Goal: Task Accomplishment & Management: Manage account settings

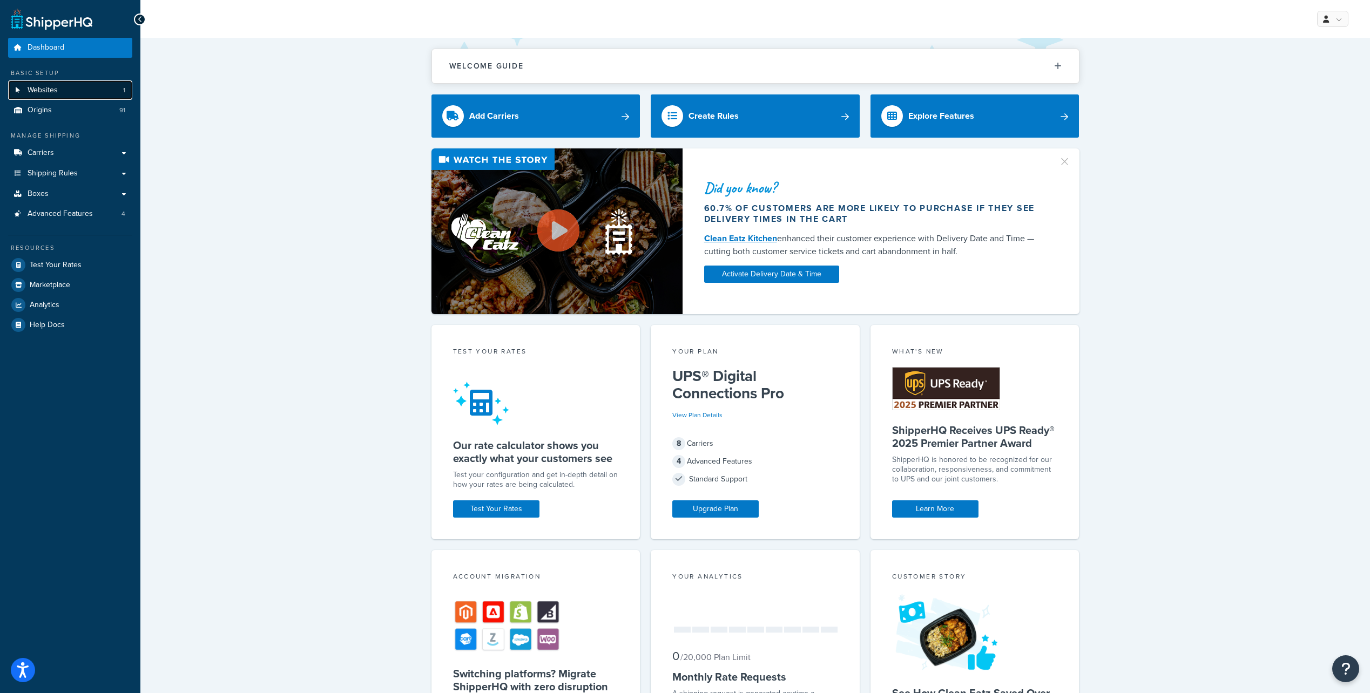
click at [39, 89] on span "Websites" at bounding box center [43, 90] width 30 height 9
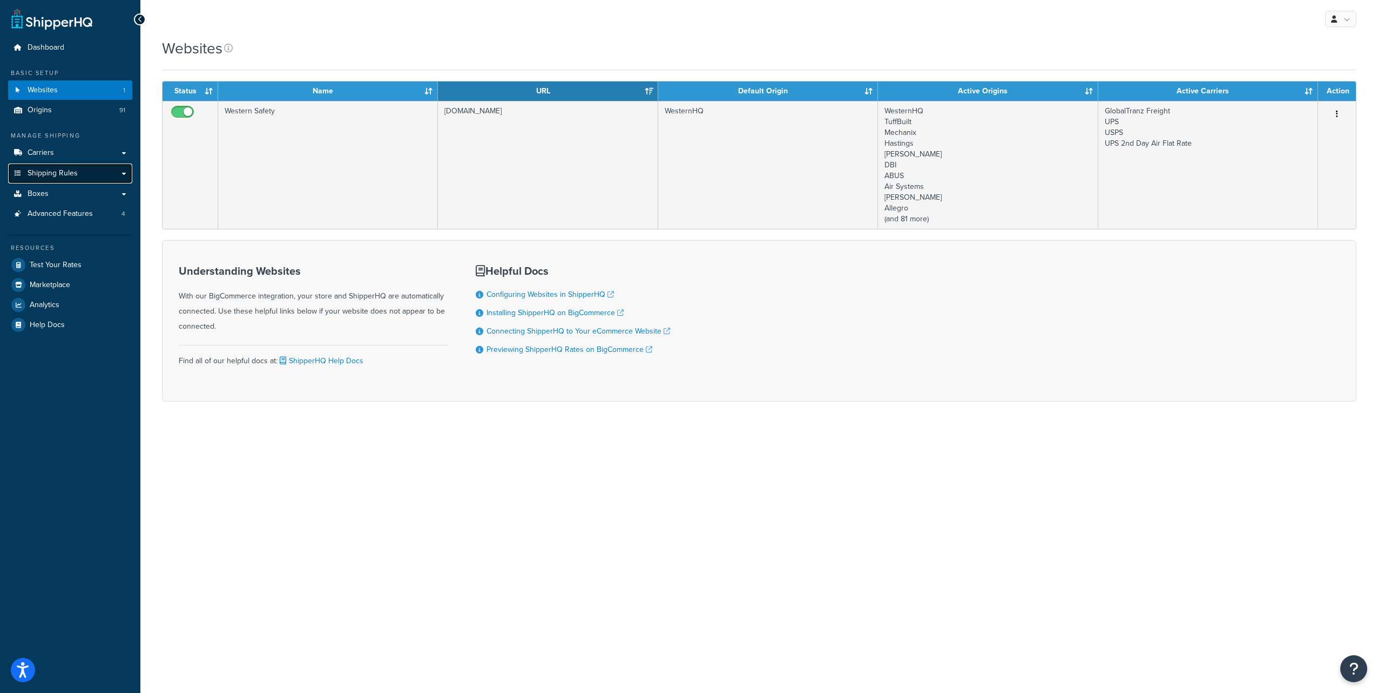
click at [63, 173] on span "Shipping Rules" at bounding box center [53, 173] width 50 height 9
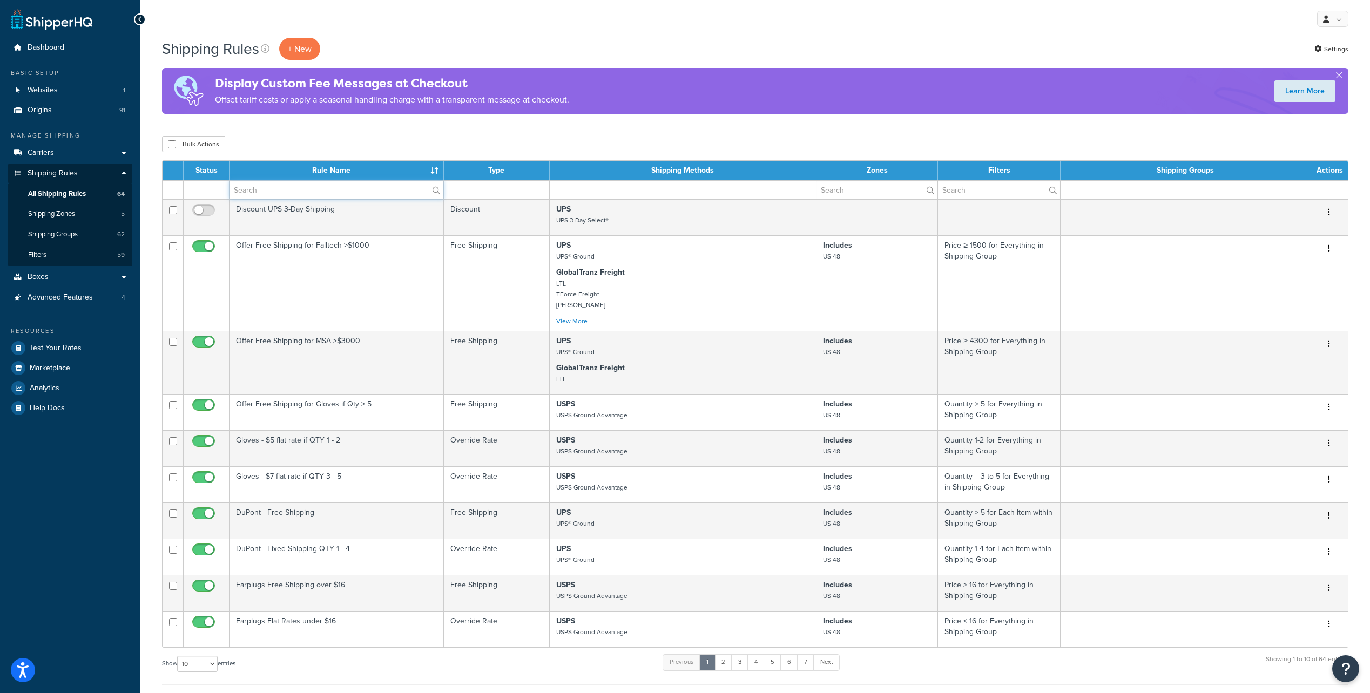
click at [320, 193] on input "text" at bounding box center [336, 190] width 214 height 18
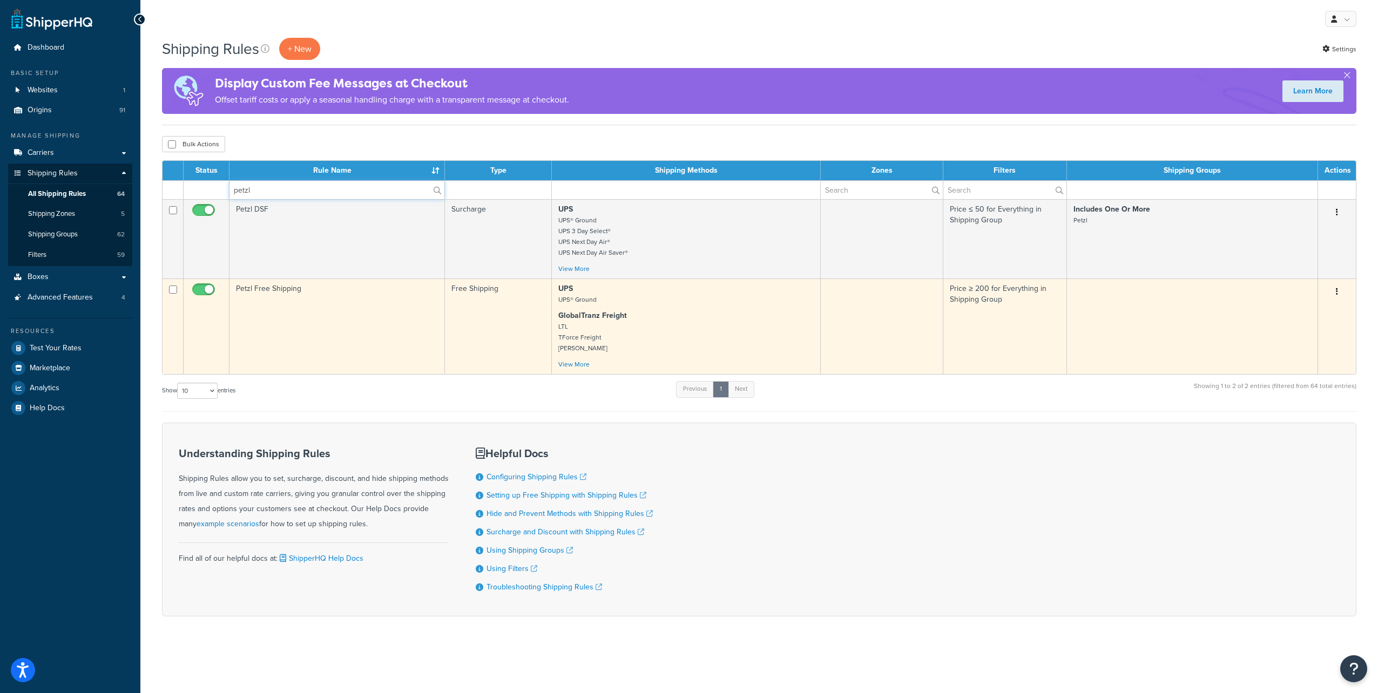
type input "petzl"
click at [339, 321] on td "Petzl Free Shipping" at bounding box center [336, 327] width 215 height 96
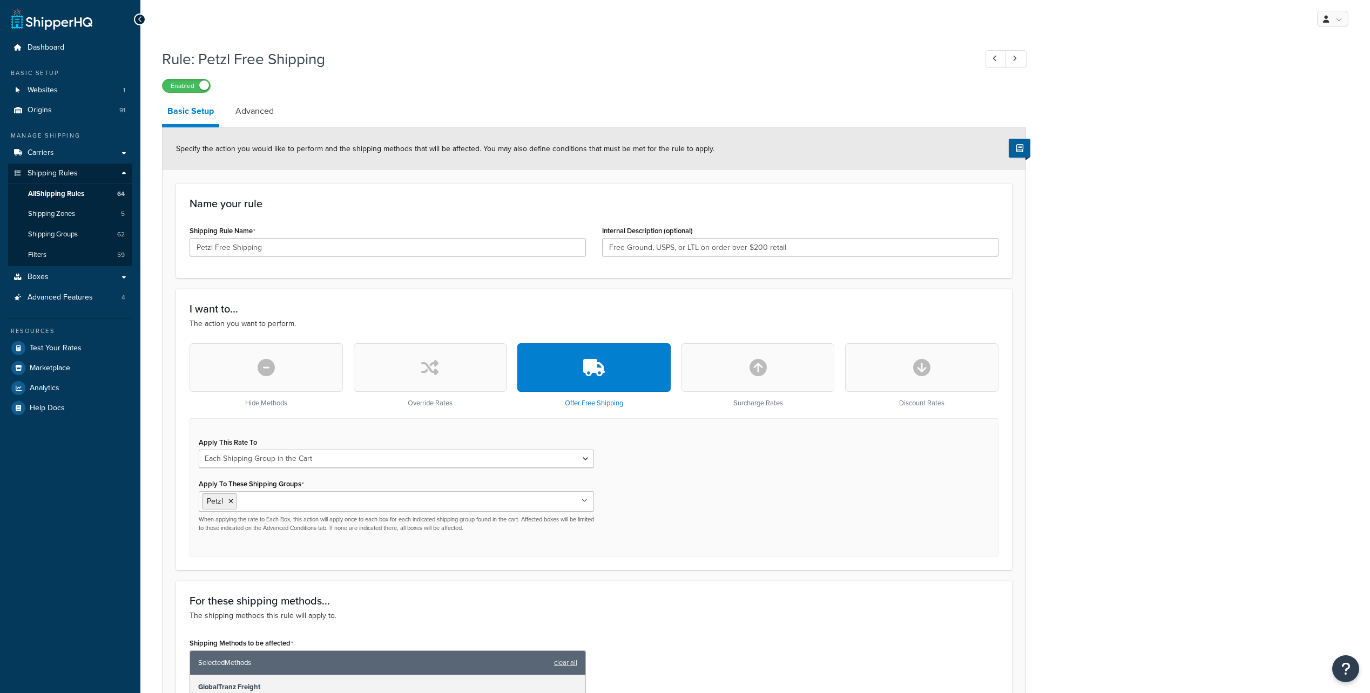
select select "SHIPPING_GROUP"
click at [66, 295] on span "Advanced Features" at bounding box center [60, 297] width 65 height 9
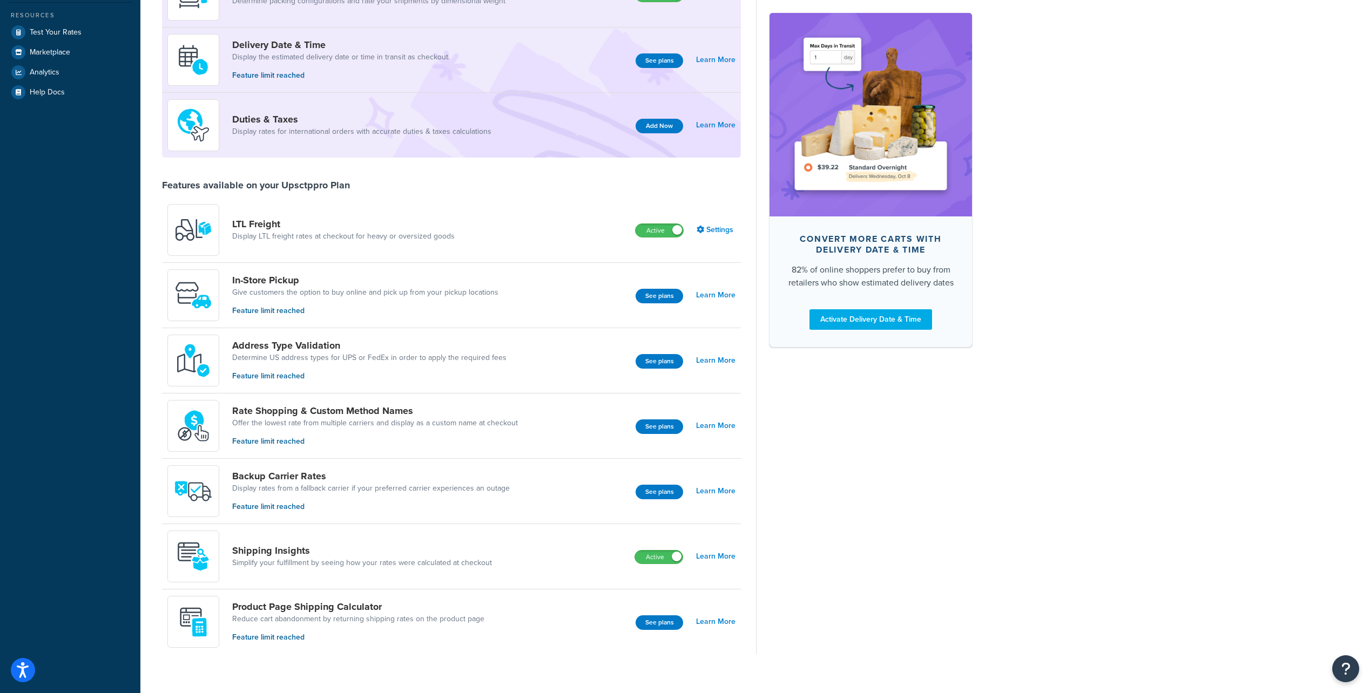
scroll to position [248, 0]
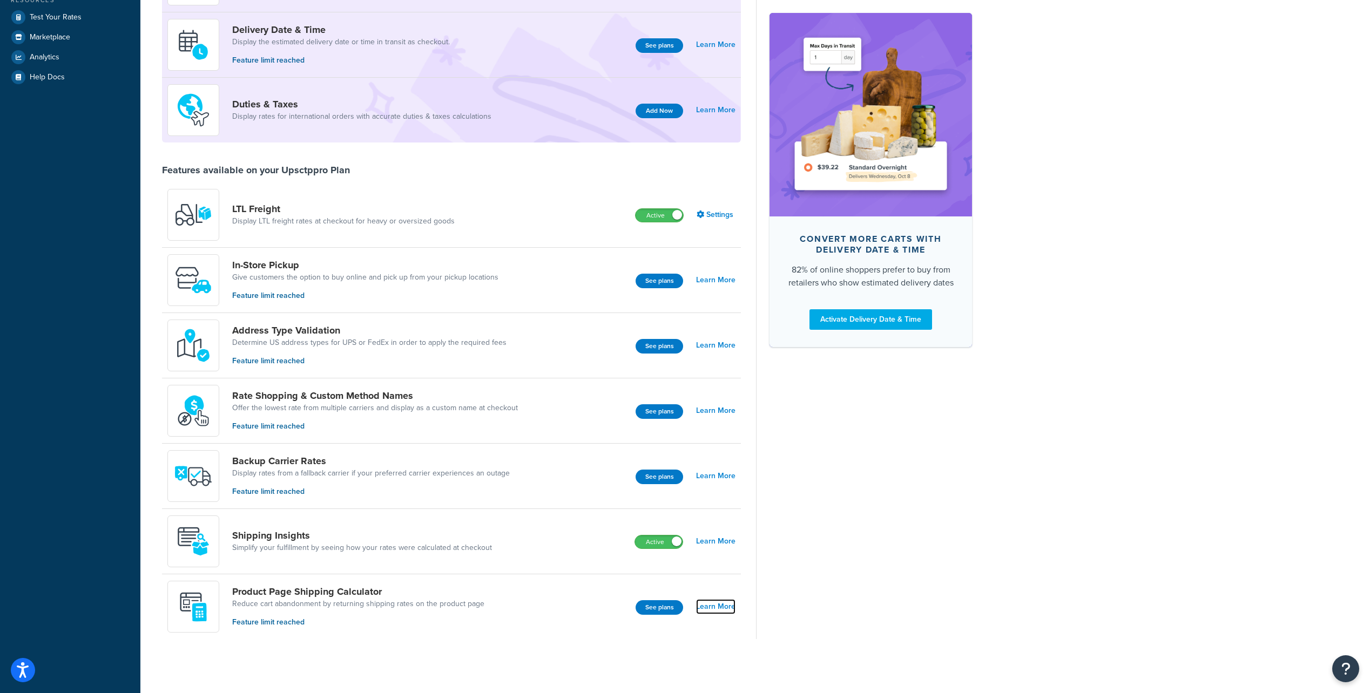
click at [719, 609] on link "Learn More" at bounding box center [715, 606] width 39 height 15
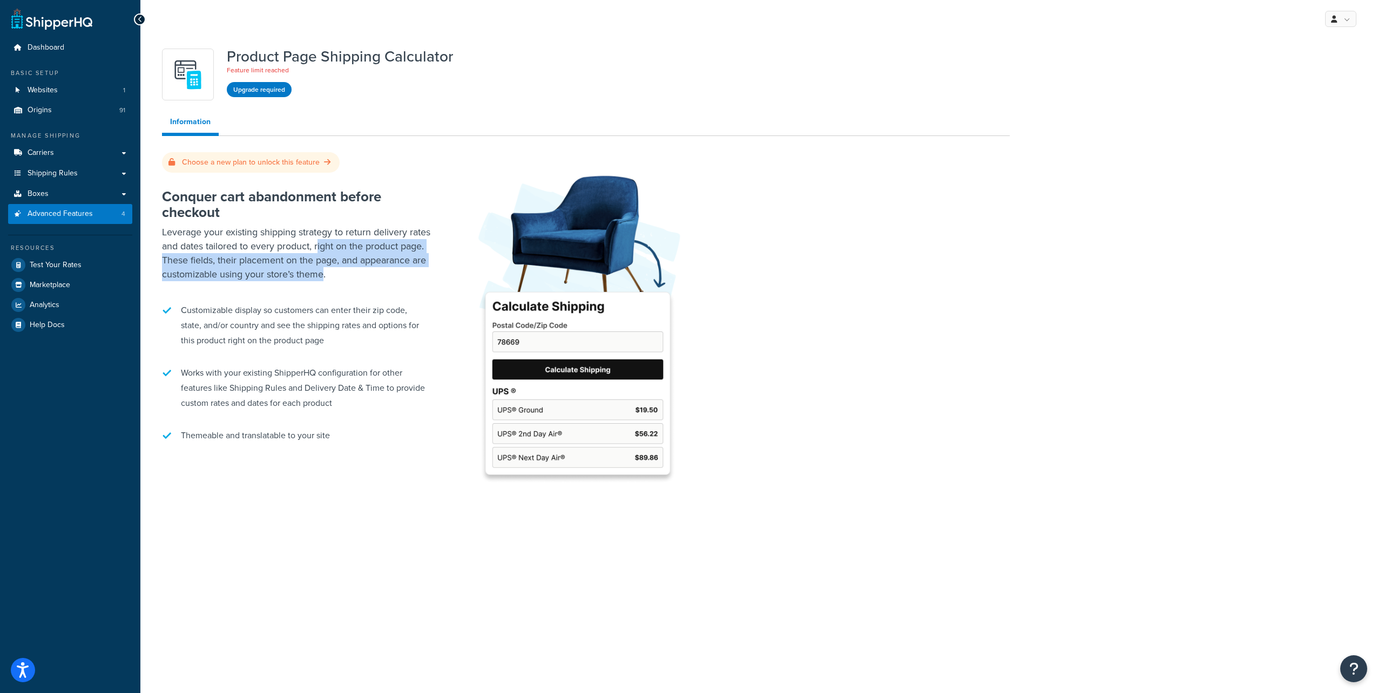
drag, startPoint x: 342, startPoint y: 248, endPoint x: 394, endPoint y: 280, distance: 60.6
click at [394, 280] on p "Leverage your existing shipping strategy to return delivery rates and dates tai…" at bounding box center [297, 253] width 270 height 56
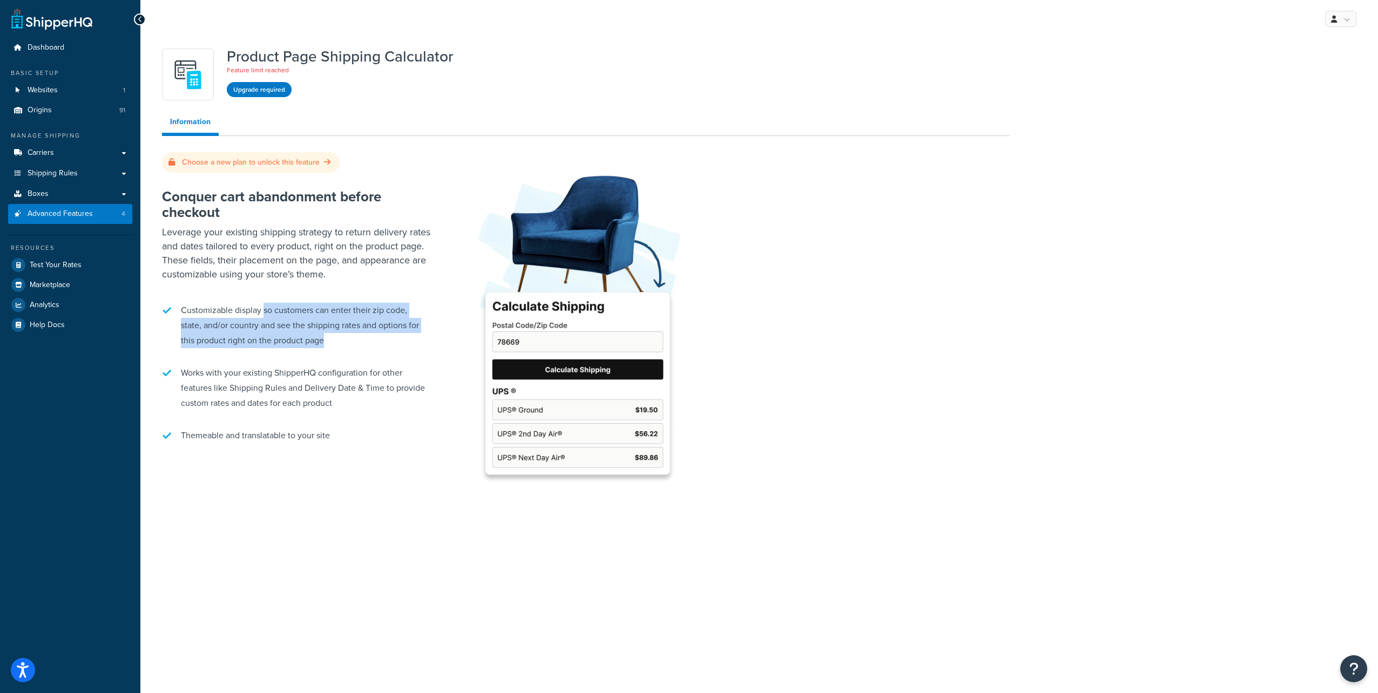
drag, startPoint x: 263, startPoint y: 313, endPoint x: 391, endPoint y: 337, distance: 130.3
click at [391, 337] on li "Customizable display so customers can enter their zip code, state, and/or count…" at bounding box center [297, 326] width 270 height 56
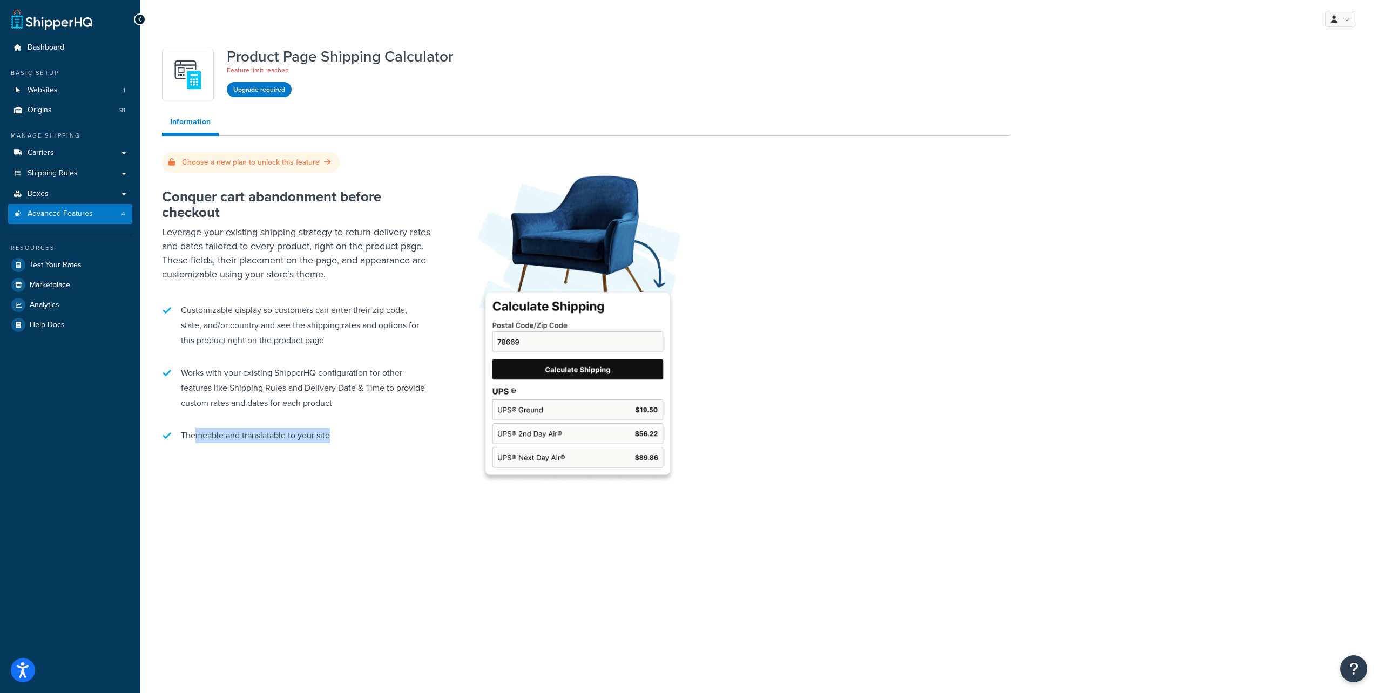
drag, startPoint x: 195, startPoint y: 437, endPoint x: 337, endPoint y: 443, distance: 142.1
click at [337, 443] on li "Themeable and translatable to your site" at bounding box center [297, 436] width 270 height 26
